Goal: Information Seeking & Learning: Learn about a topic

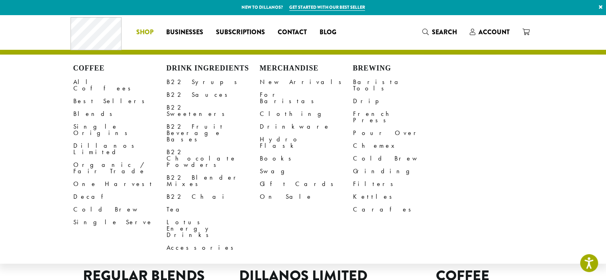
click at [102, 139] on link "Dillanos Limited" at bounding box center [119, 148] width 93 height 19
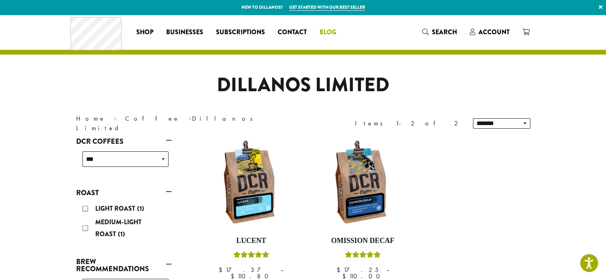
click at [326, 33] on span "Blog" at bounding box center [327, 32] width 17 height 10
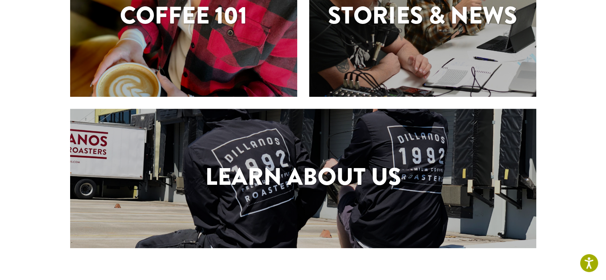
scroll to position [239, 0]
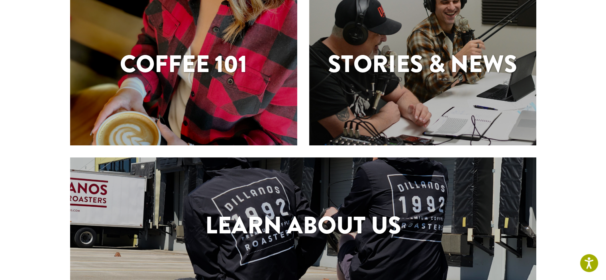
click at [178, 68] on h1 "Coffee 101" at bounding box center [183, 64] width 227 height 36
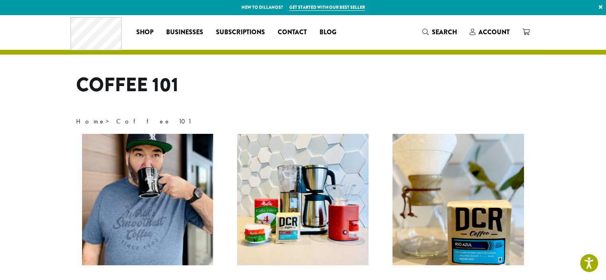
scroll to position [80, 0]
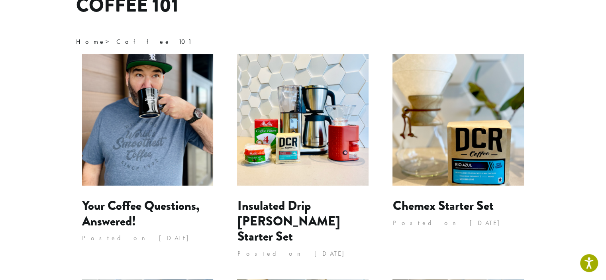
click at [121, 146] on img at bounding box center [147, 119] width 131 height 131
click at [114, 210] on link "Your Coffee Questions, Answered!" at bounding box center [141, 213] width 118 height 34
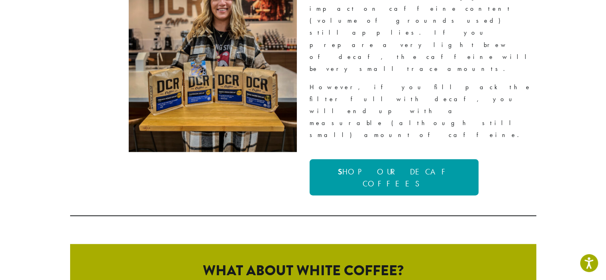
scroll to position [1872, 0]
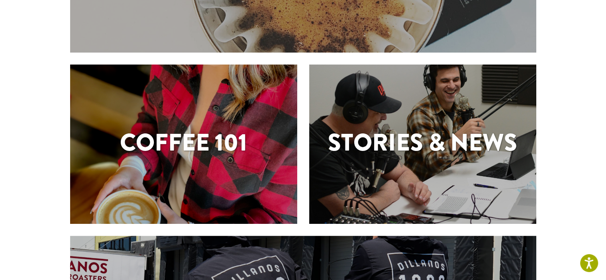
scroll to position [159, 0]
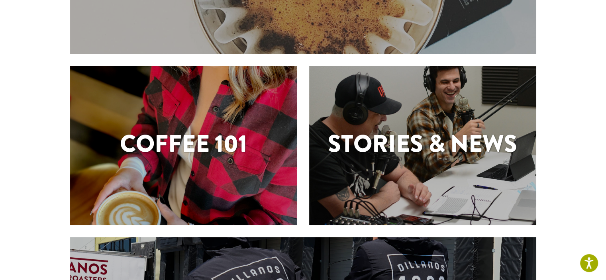
click at [384, 144] on h1 "Stories & News" at bounding box center [422, 144] width 227 height 36
